Goal: Task Accomplishment & Management: Complete application form

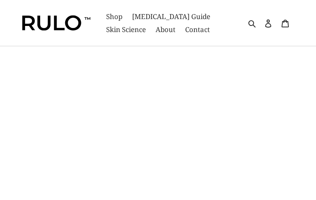
type input "BfNAQxTUZ"
type input "btXbZwIWvAJcxNa"
type input "pesekumoq876@gmail.com"
type input "OTKFqkMTJ"
type input "EoEfAzwXvfhScSxc"
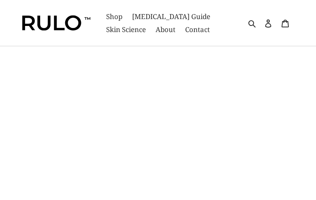
type input "[EMAIL_ADDRESS][DOMAIN_NAME]"
